Goal: Task Accomplishment & Management: Manage account settings

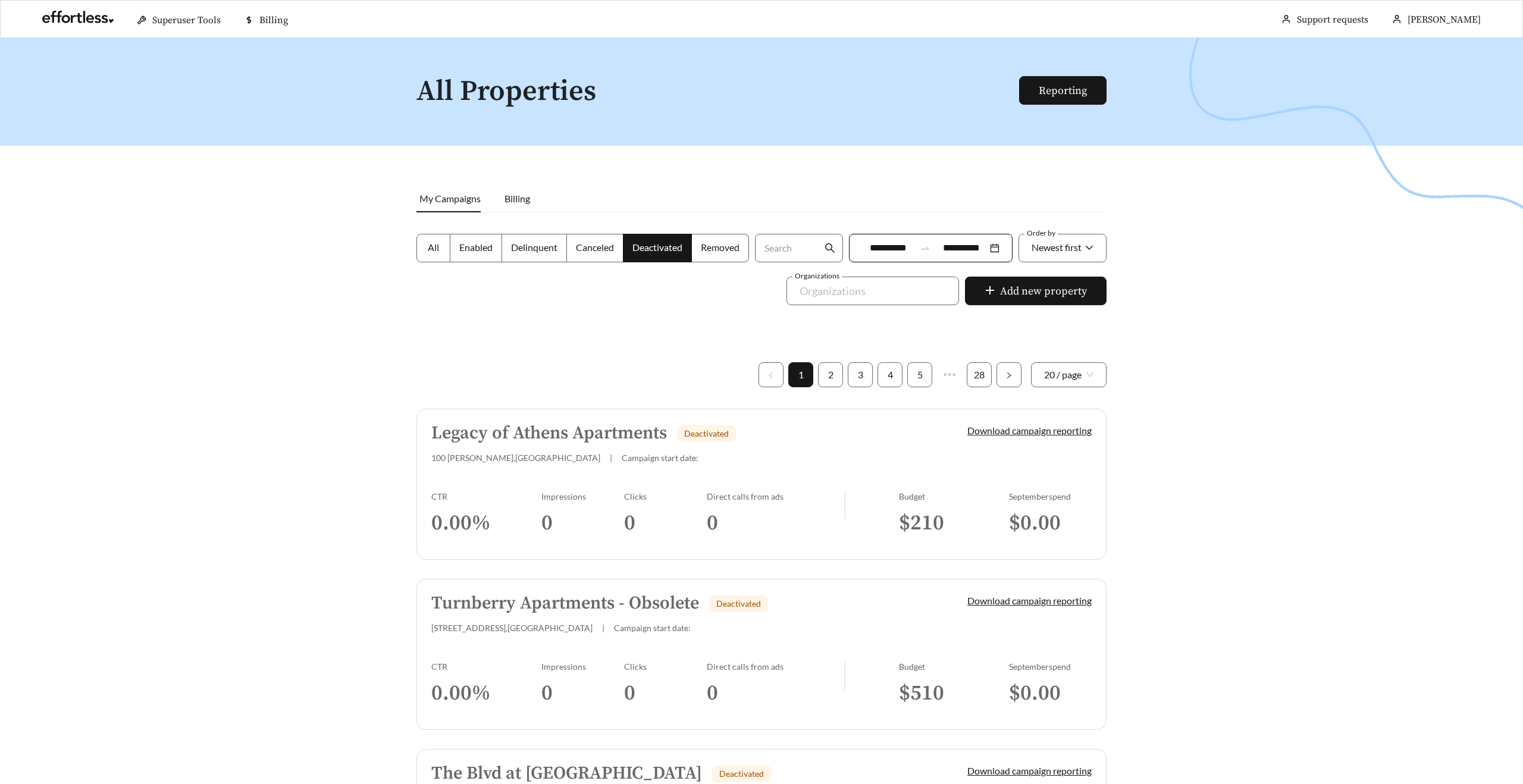
click at [552, 431] on h5 "Legacy of Athens Apartments" at bounding box center [549, 433] width 236 height 20
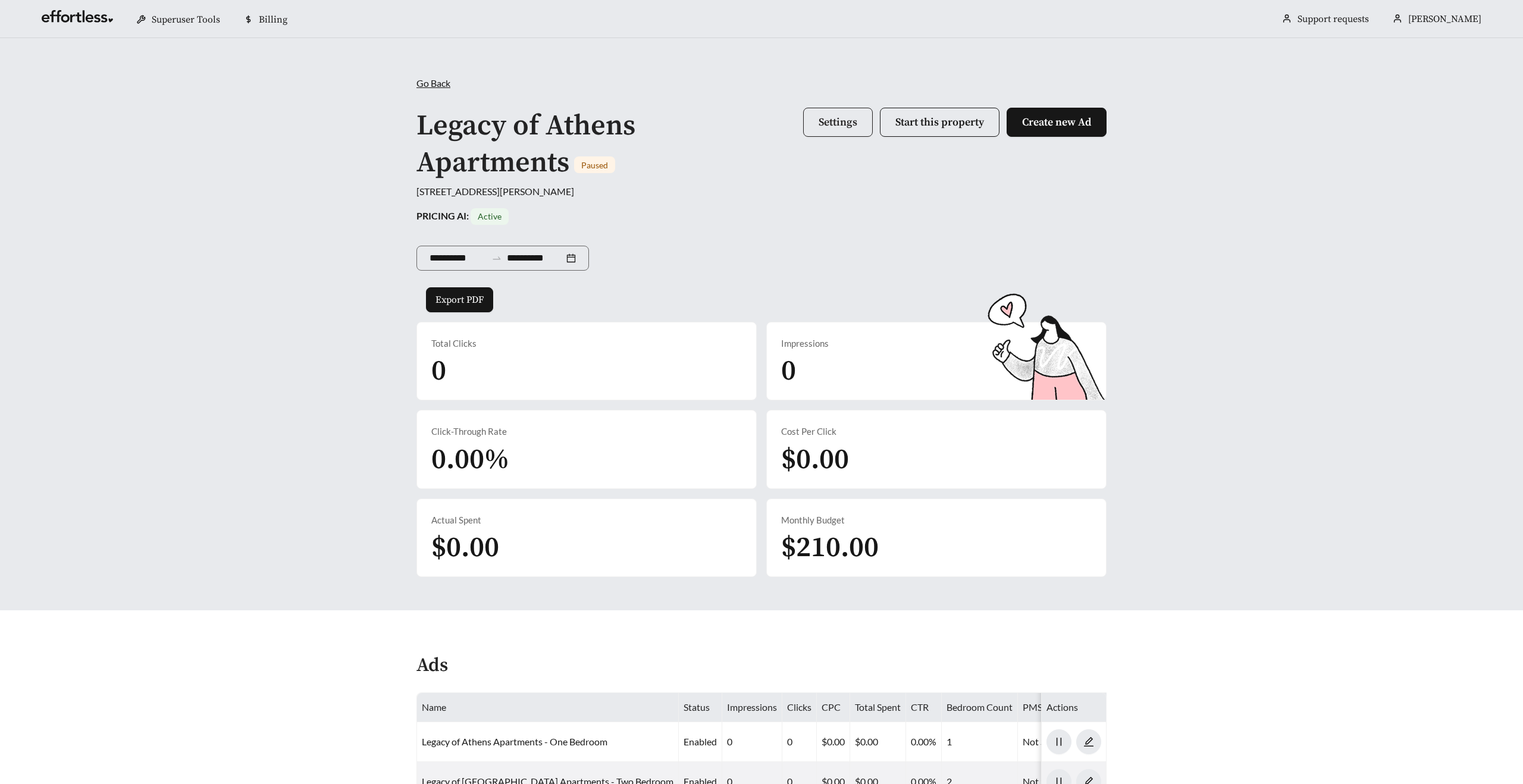
click at [840, 132] on button "Settings" at bounding box center [838, 122] width 70 height 29
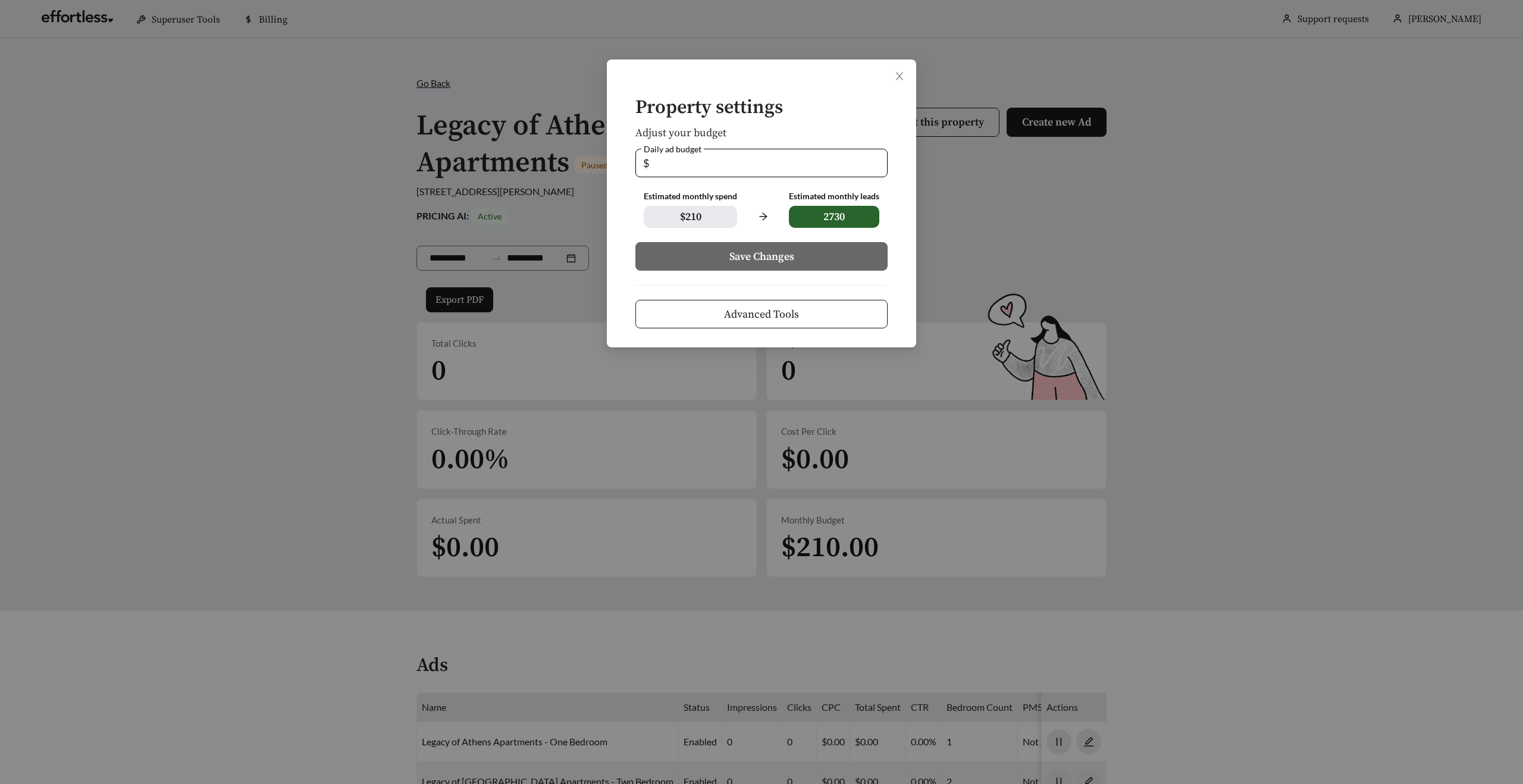
click at [724, 303] on button "Advanced Tools" at bounding box center [761, 313] width 252 height 28
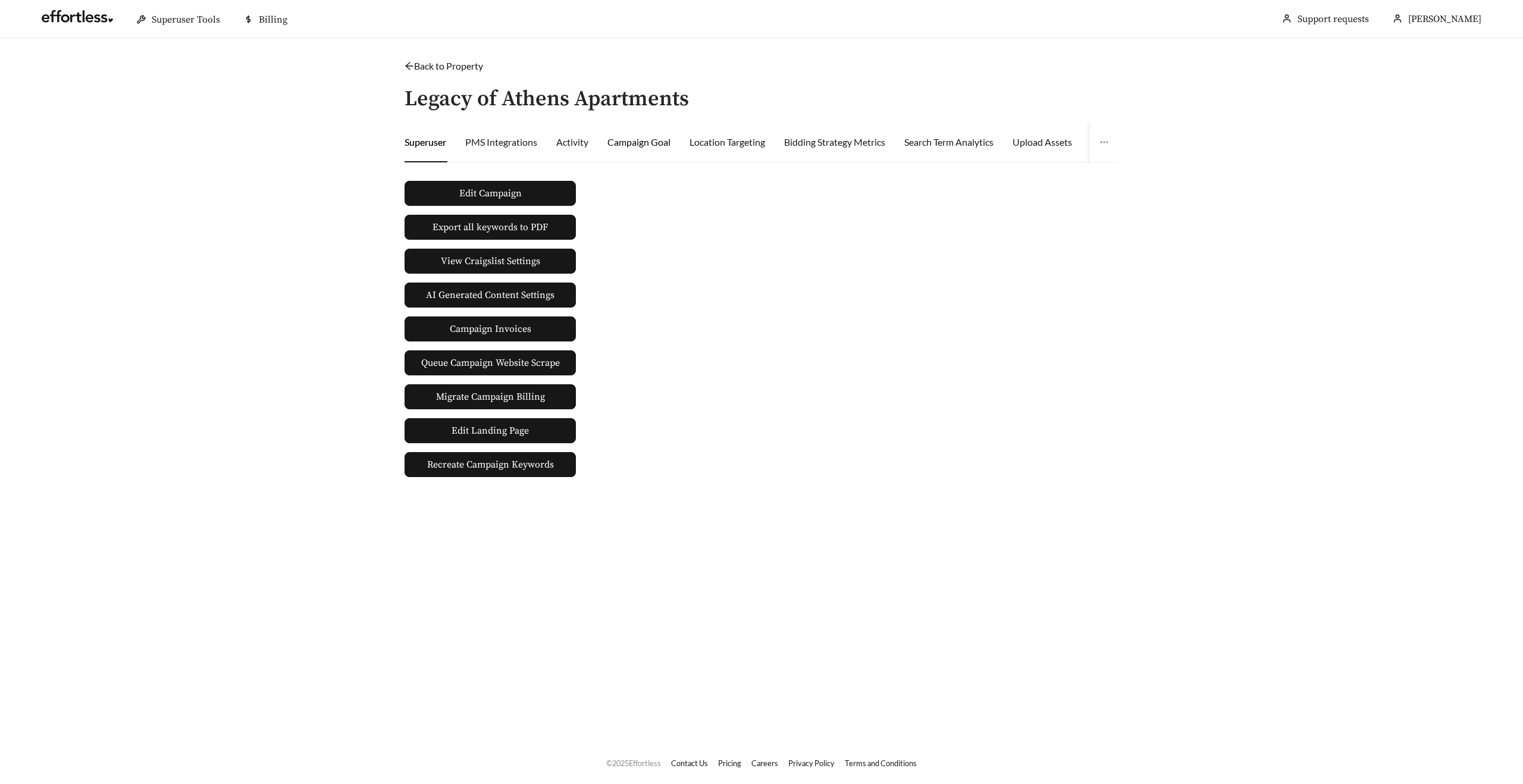
click at [635, 147] on div "Campaign Goal" at bounding box center [639, 143] width 63 height 15
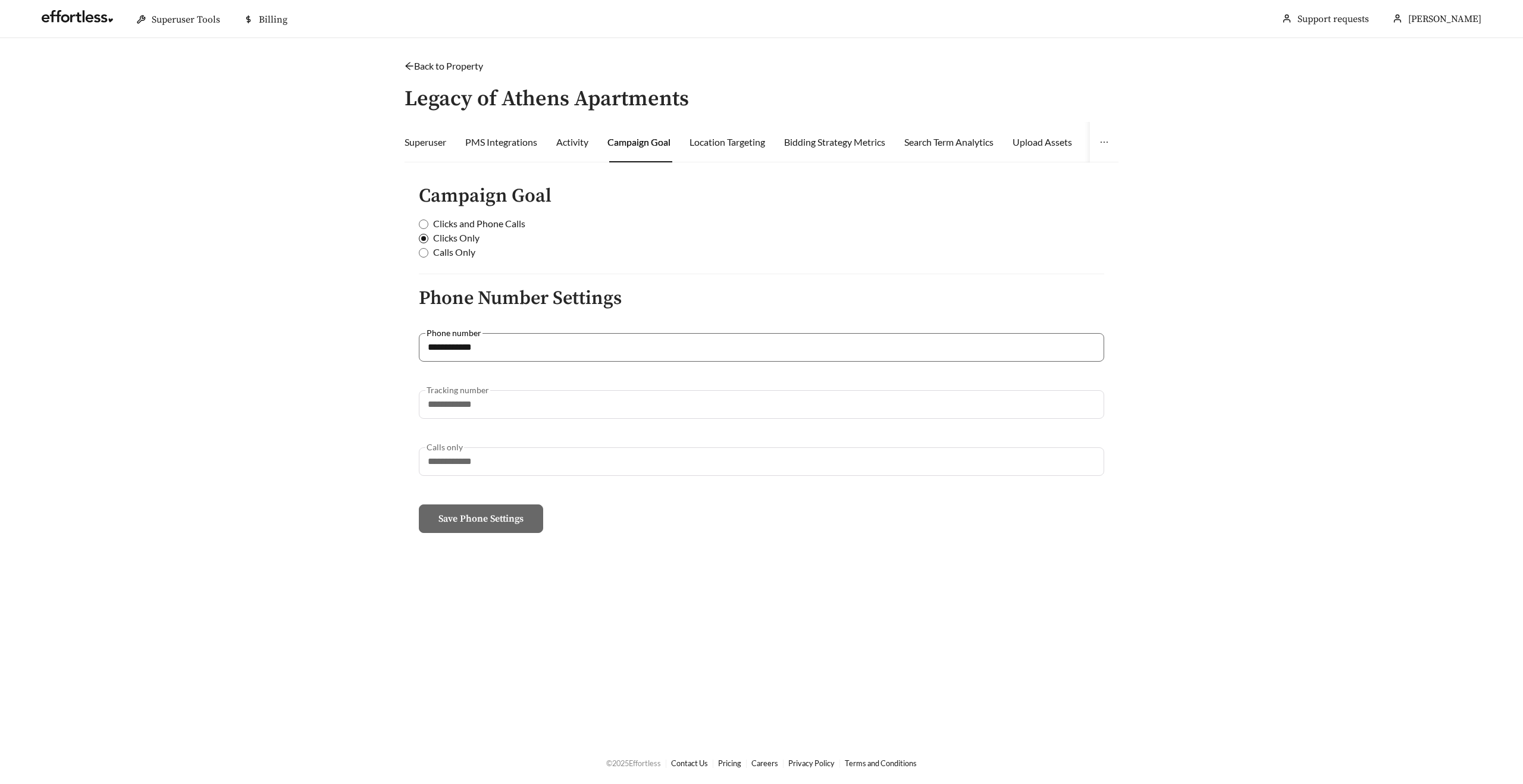
click at [417, 69] on link "Back to Property" at bounding box center [444, 66] width 79 height 12
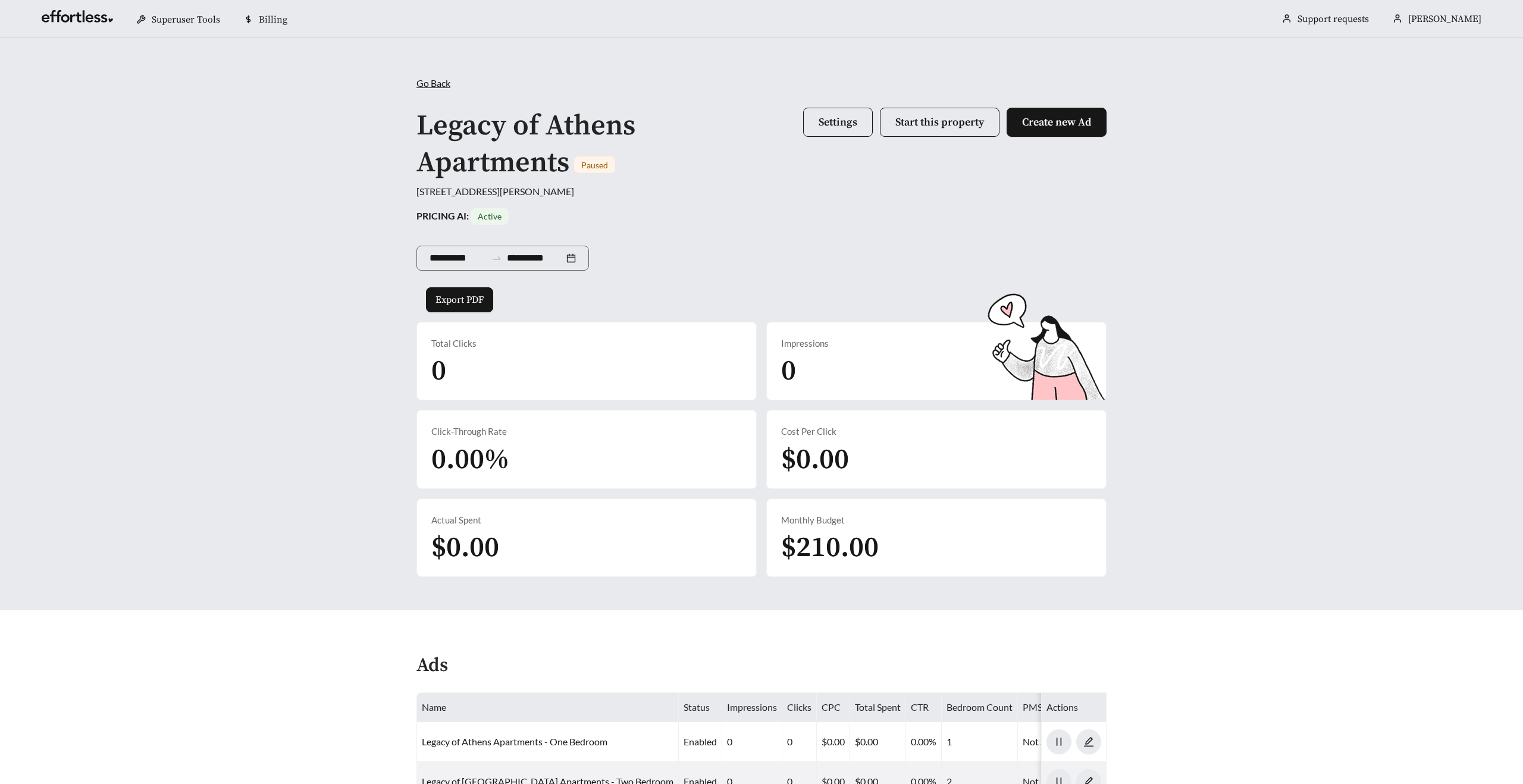
click at [819, 142] on span "Settings Start this property Create new Ad" at bounding box center [954, 145] width 303 height 74
click at [819, 127] on span "Settings" at bounding box center [837, 122] width 39 height 14
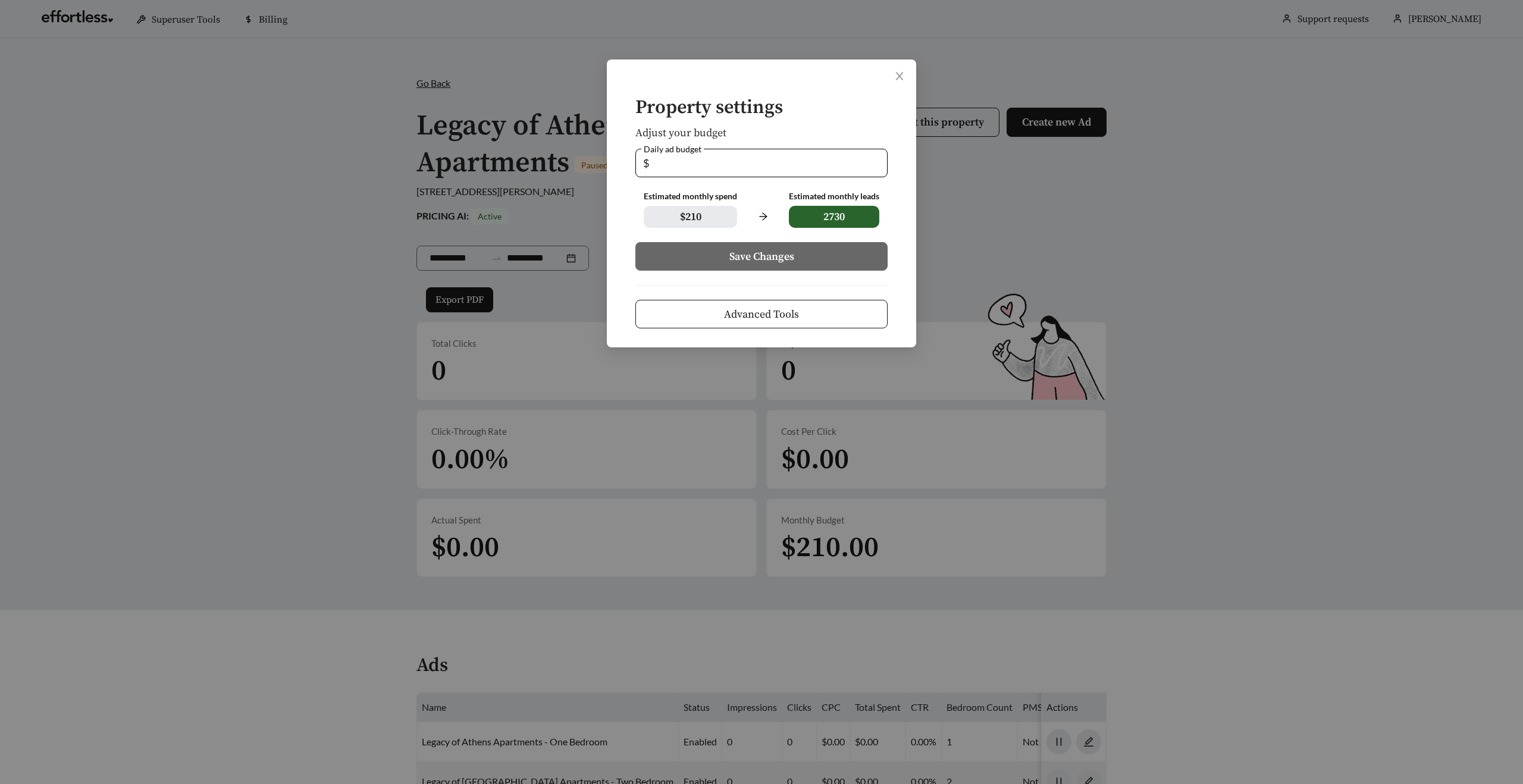
click at [711, 316] on button "Advanced Tools" at bounding box center [761, 313] width 252 height 28
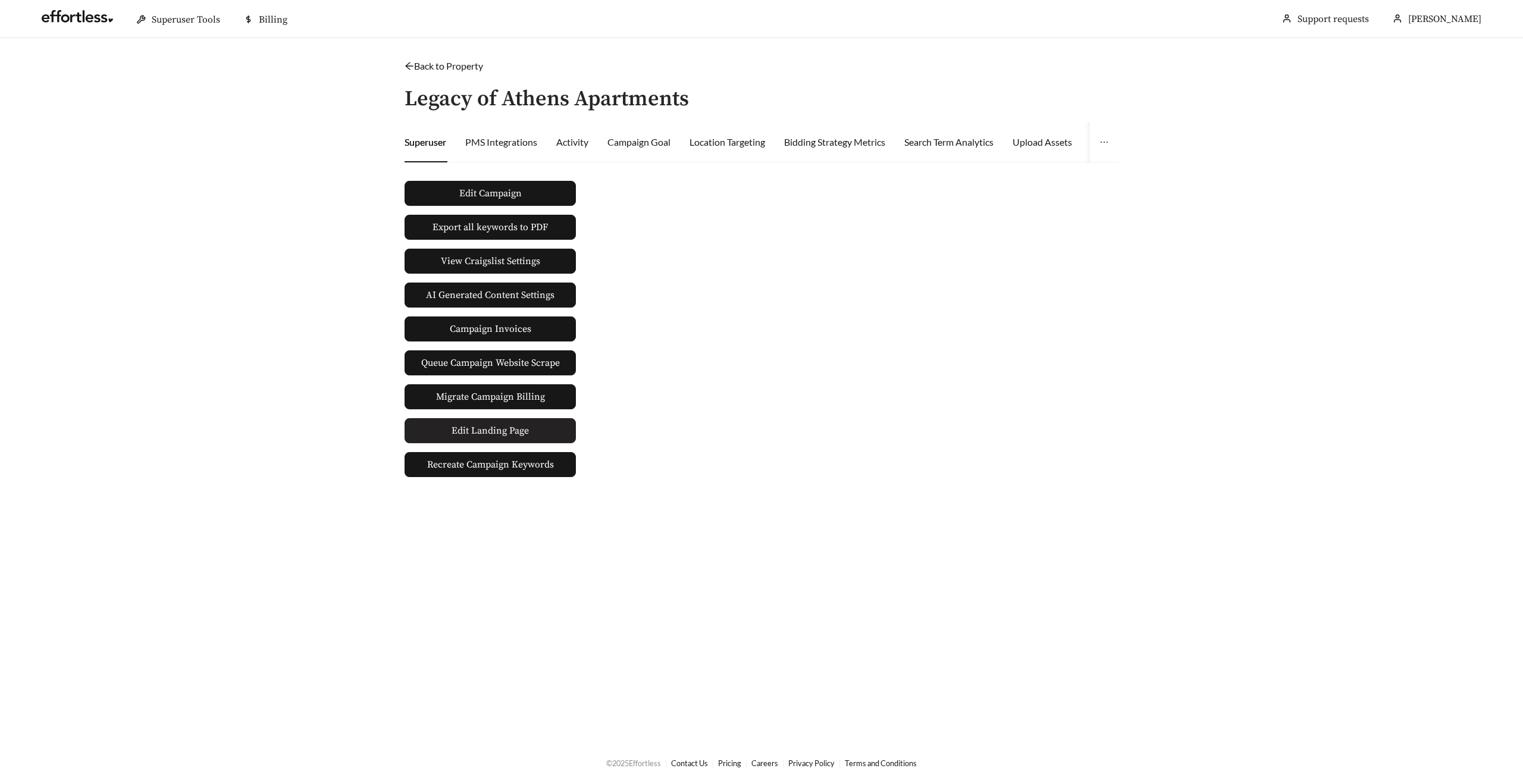
click at [495, 434] on span "Edit Landing Page" at bounding box center [490, 431] width 77 height 24
click at [619, 147] on div "Campaign Goal" at bounding box center [639, 143] width 63 height 15
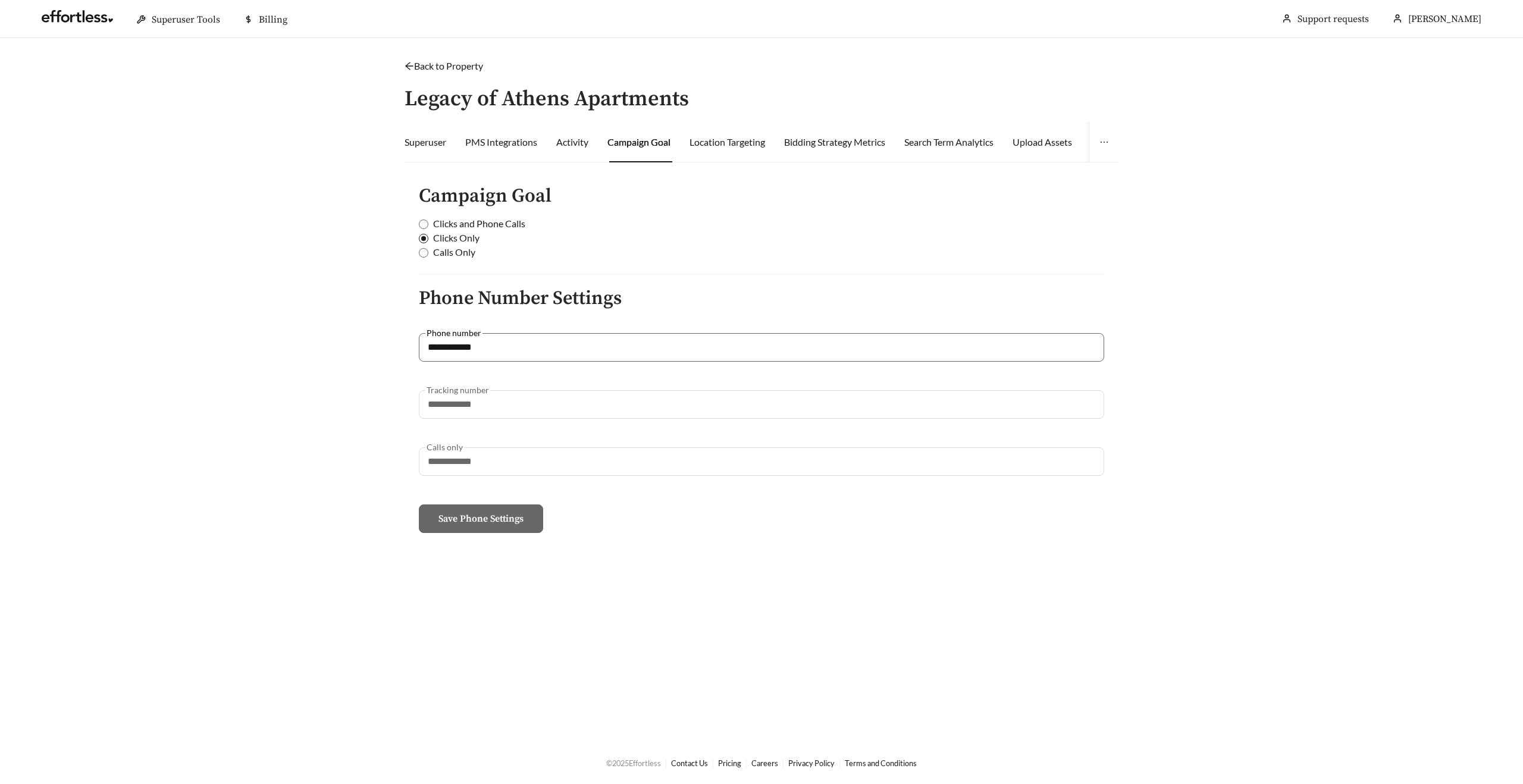
click at [431, 252] on span "Calls Only" at bounding box center [454, 252] width 52 height 15
click at [453, 236] on span "Clicks Only" at bounding box center [456, 238] width 56 height 15
click at [447, 225] on span "Clicks and Phone Calls" at bounding box center [479, 224] width 102 height 15
type input "**********"
click at [433, 408] on input "**********" at bounding box center [762, 404] width 685 height 28
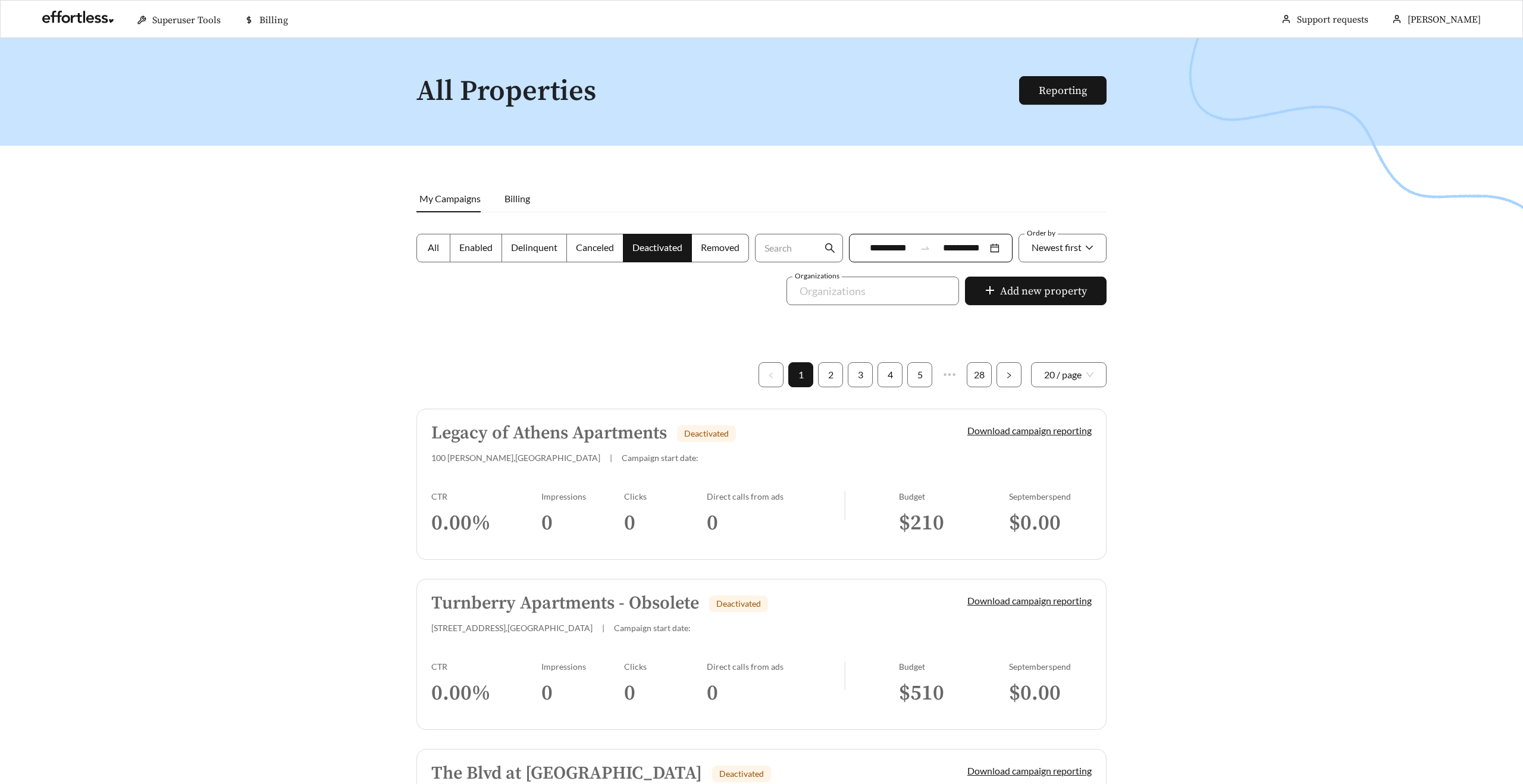
click at [553, 433] on h5 "Legacy of Athens Apartments" at bounding box center [549, 433] width 236 height 20
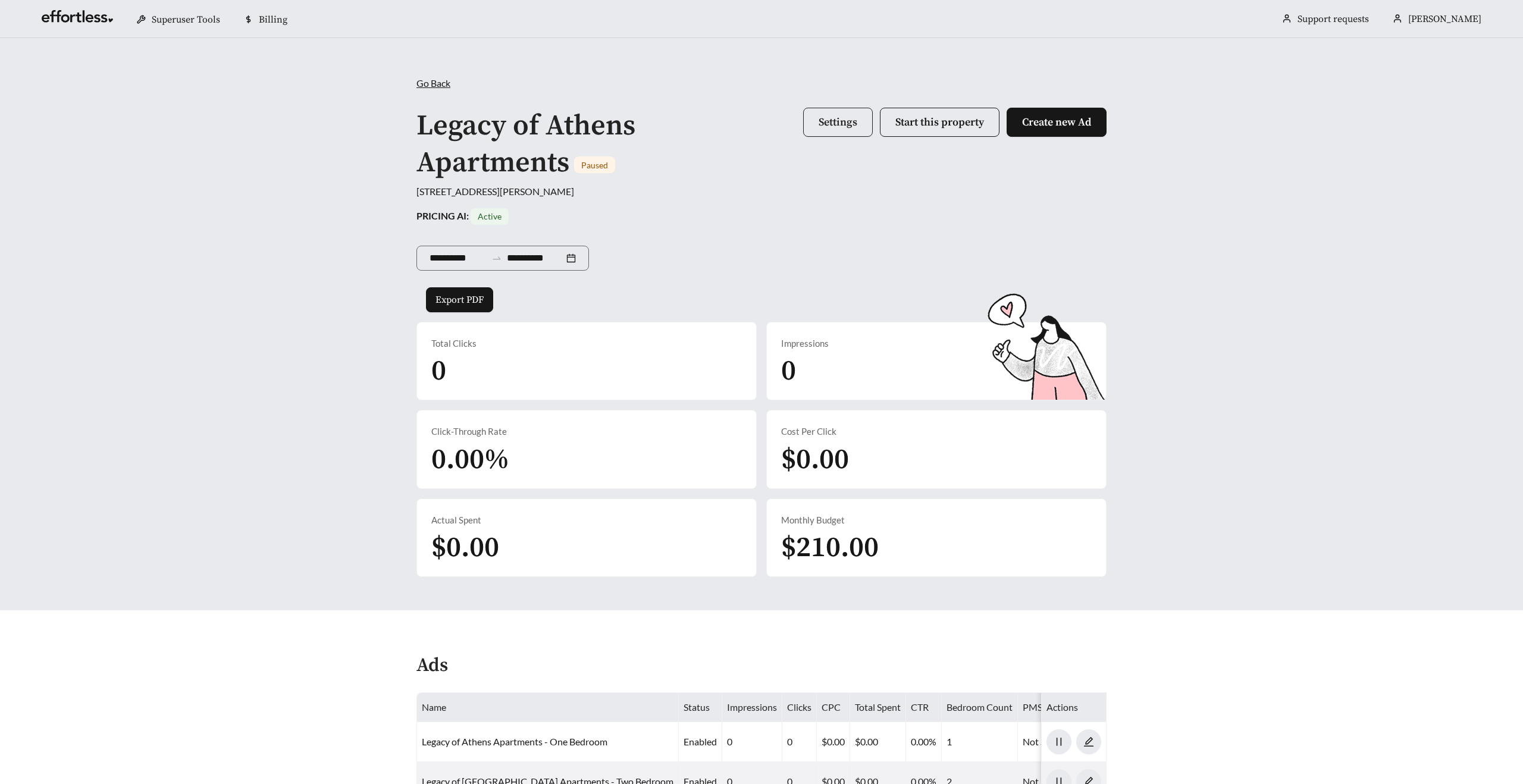
click at [818, 121] on span "Settings" at bounding box center [837, 122] width 39 height 14
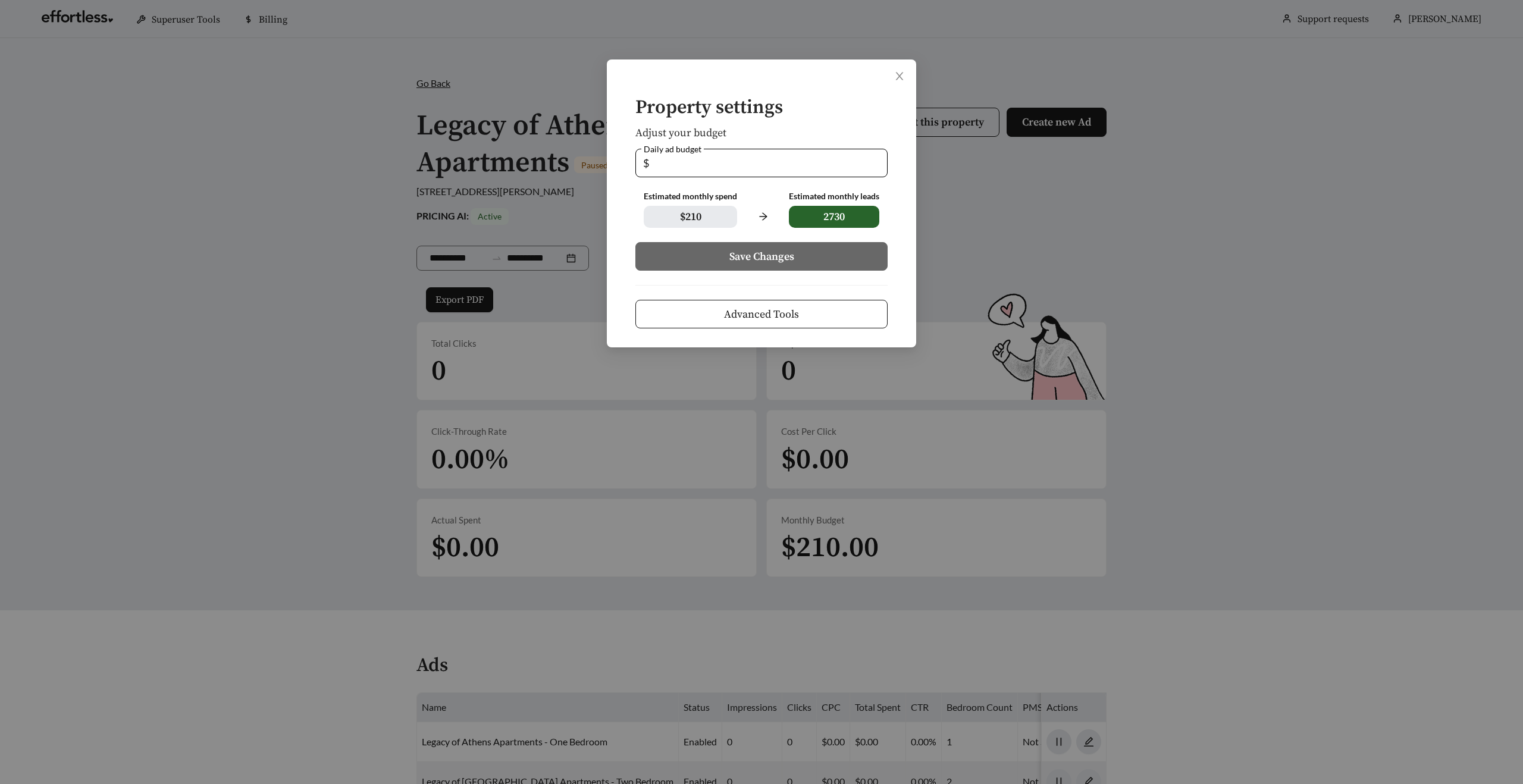
click at [697, 314] on button "Advanced Tools" at bounding box center [761, 313] width 252 height 28
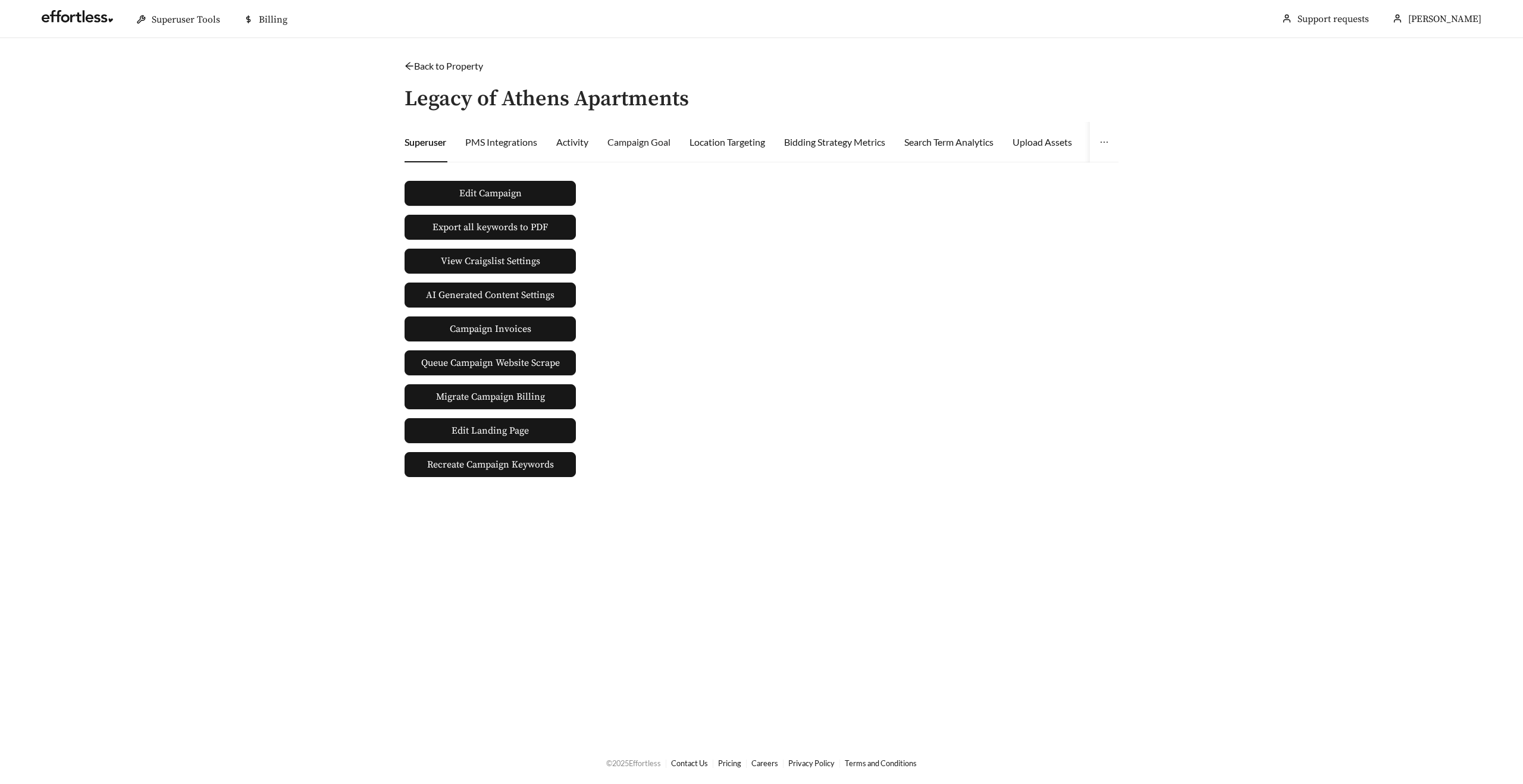
click at [641, 151] on div "Campaign Goal" at bounding box center [639, 143] width 63 height 41
